Goal: Check status: Check status

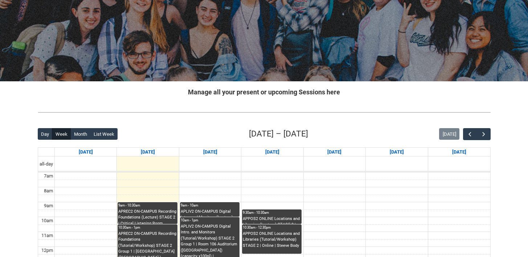
scroll to position [65, 0]
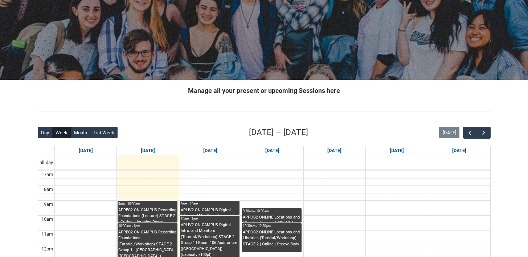
click at [158, 205] on div "9am - 10:30am" at bounding box center [147, 203] width 58 height 5
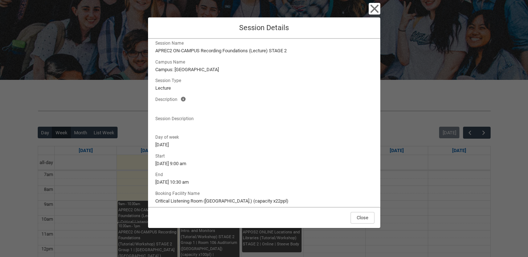
scroll to position [7, 0]
click at [375, 7] on icon "button" at bounding box center [374, 9] width 8 height 8
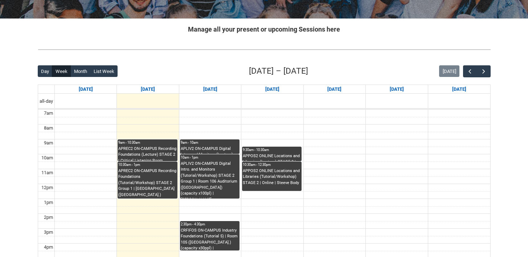
scroll to position [132, 0]
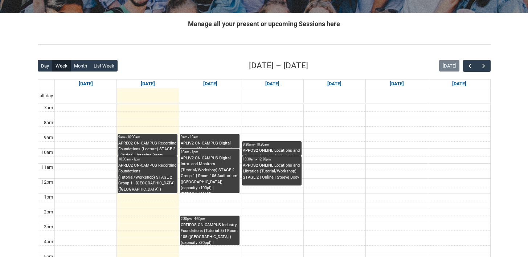
click at [164, 170] on div "APREC2 ON-CAMPUS Recording Foundations (Tutorial/Workshop) STAGE 2 Group 1 | St…" at bounding box center [147, 177] width 58 height 30
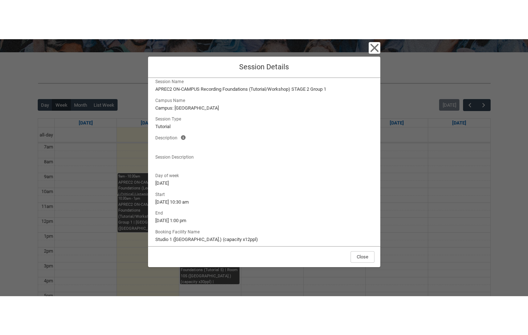
scroll to position [36, 0]
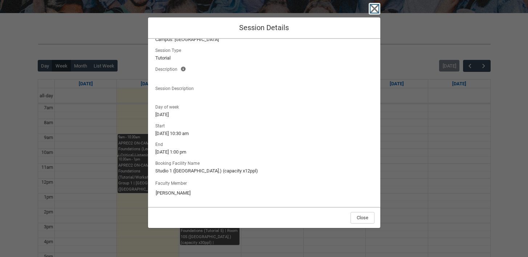
click at [370, 9] on icon "button" at bounding box center [374, 9] width 12 height 12
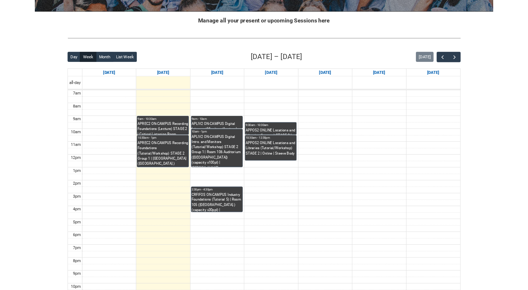
scroll to position [0, 0]
